Goal: Obtain resource: Obtain resource

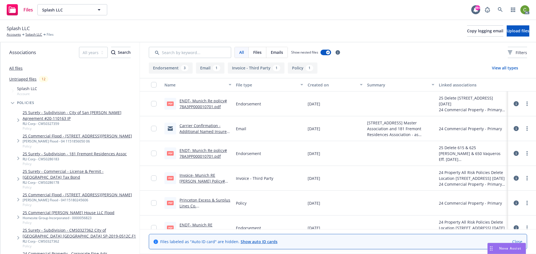
click at [192, 200] on link "Princeton Excess & Surplus Lines Co. Policy#78A3PP000010701.pdf" at bounding box center [204, 209] width 51 height 23
click at [30, 35] on link "Splash LLC" at bounding box center [33, 34] width 17 height 5
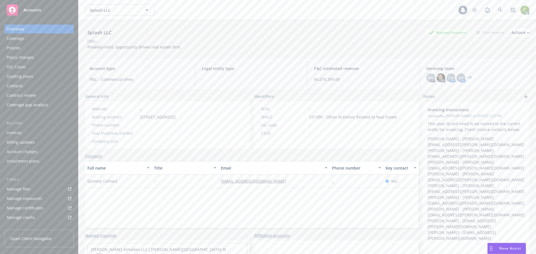
click at [28, 46] on div "Policies" at bounding box center [39, 48] width 65 height 9
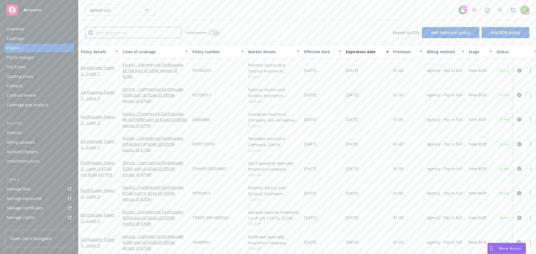
click at [123, 31] on input "Filter by keyword..." at bounding box center [133, 32] width 97 height 11
drag, startPoint x: 110, startPoint y: 34, endPoint x: 76, endPoint y: 34, distance: 34.6
click at [76, 34] on div "Accounts Overview Coverage Policies Policy changes SSC Cases Quoting plans Cont…" at bounding box center [268, 127] width 536 height 254
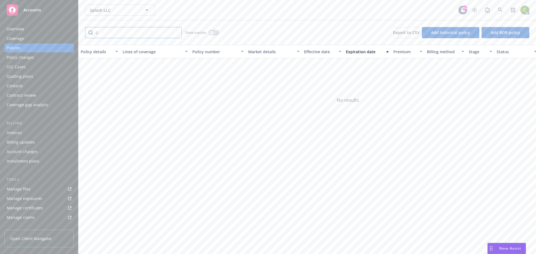
type input "-"
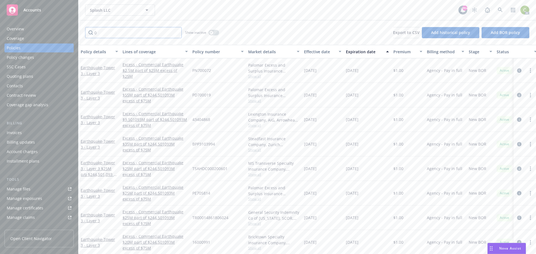
type input "01"
click at [87, 35] on input "01" at bounding box center [133, 32] width 97 height 11
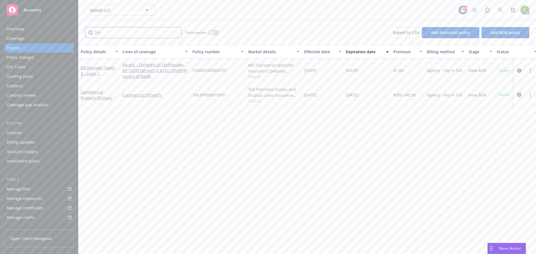
type input "701"
click at [96, 92] on link "Commercial Property - Primary" at bounding box center [97, 94] width 32 height 11
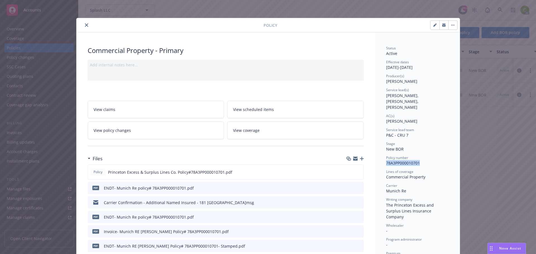
drag, startPoint x: 419, startPoint y: 158, endPoint x: 396, endPoint y: 156, distance: 23.0
click at [386, 159] on div "Policy number 78A3PP000010701" at bounding box center [417, 160] width 63 height 11
copy span "78A3PP000010701"
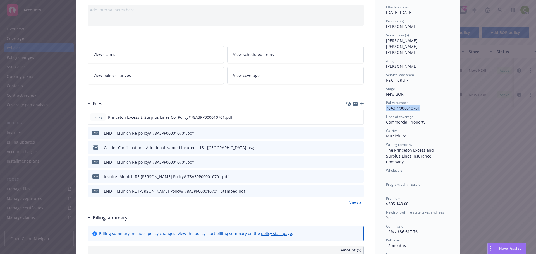
scroll to position [56, 0]
click at [356, 203] on link "View all" at bounding box center [356, 202] width 15 height 6
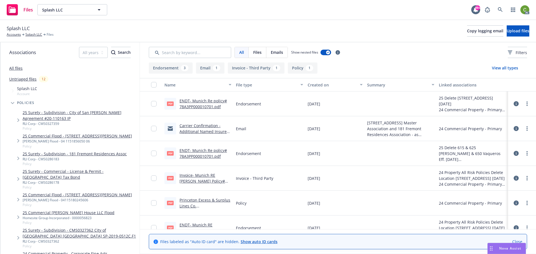
click at [214, 199] on link "Princeton Excess & Surplus Lines Co. Policy#78A3PP000010701.pdf" at bounding box center [204, 209] width 51 height 23
